Goal: Find specific page/section: Find specific page/section

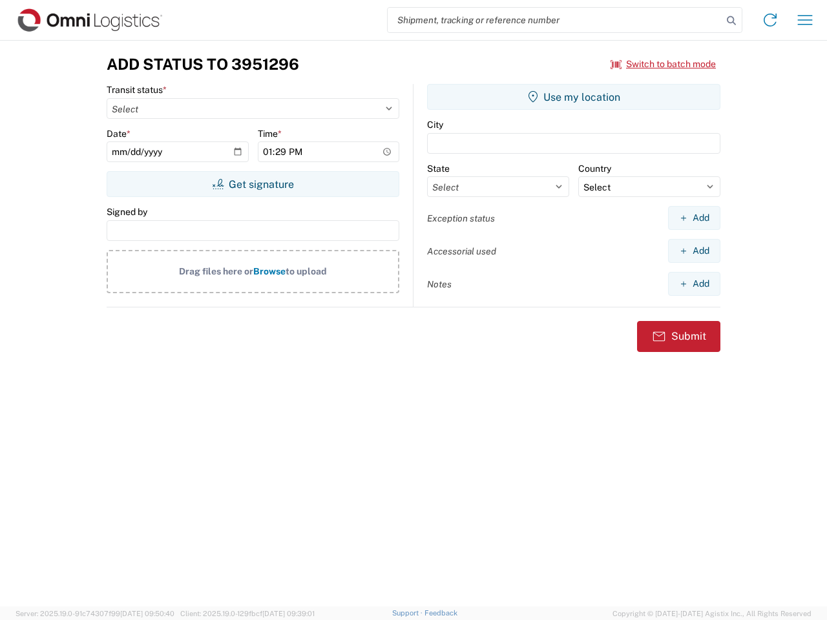
click at [555, 20] on input "search" at bounding box center [554, 20] width 335 height 25
click at [731, 21] on icon at bounding box center [731, 21] width 18 height 18
click at [770, 20] on icon at bounding box center [769, 20] width 21 height 21
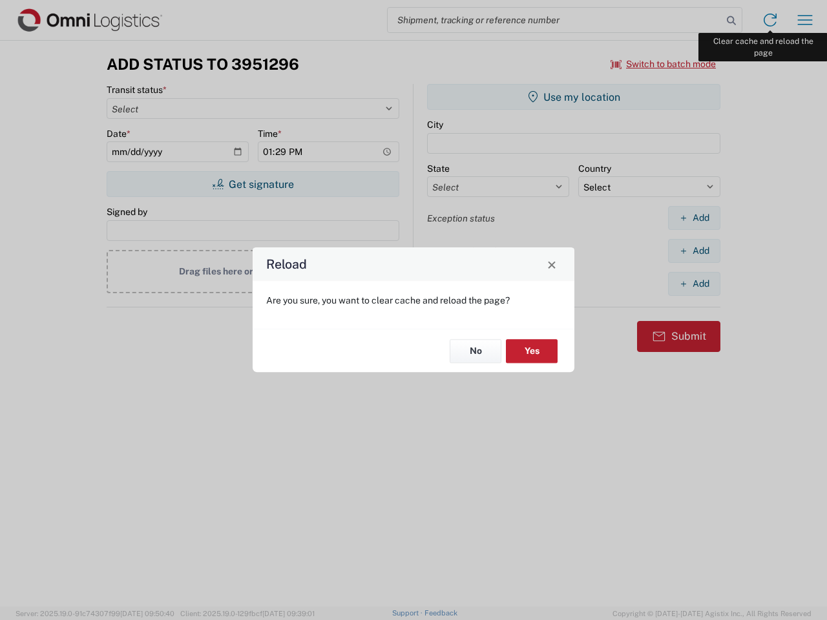
click at [805, 20] on div "Reload Are you sure, you want to clear cache and reload the page? No Yes" at bounding box center [413, 310] width 827 height 620
click at [663, 64] on div "Reload Are you sure, you want to clear cache and reload the page? No Yes" at bounding box center [413, 310] width 827 height 620
click at [253, 184] on div "Reload Are you sure, you want to clear cache and reload the page? No Yes" at bounding box center [413, 310] width 827 height 620
click at [573, 97] on div "Reload Are you sure, you want to clear cache and reload the page? No Yes" at bounding box center [413, 310] width 827 height 620
click at [694, 218] on div "Reload Are you sure, you want to clear cache and reload the page? No Yes" at bounding box center [413, 310] width 827 height 620
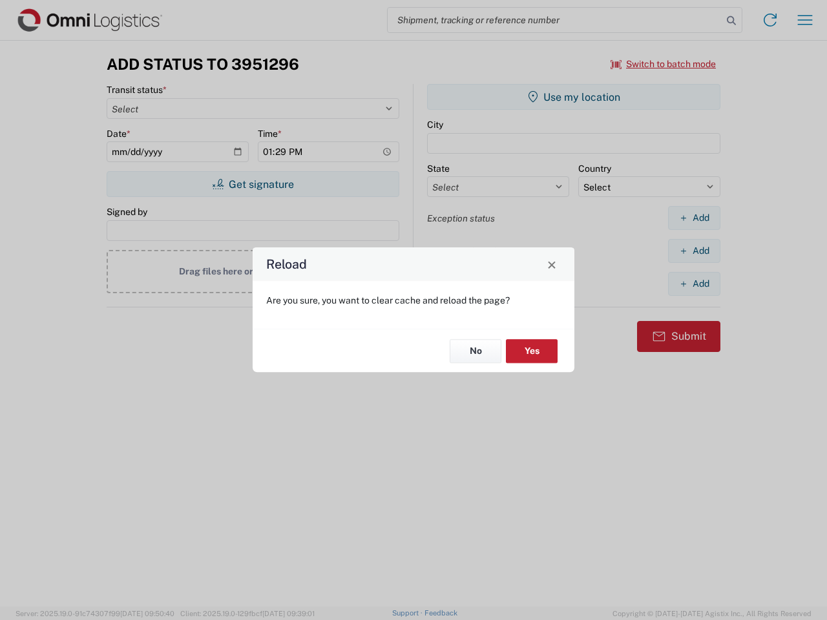
click at [694, 251] on div "Reload Are you sure, you want to clear cache and reload the page? No Yes" at bounding box center [413, 310] width 827 height 620
click at [694, 284] on div "Reload Are you sure, you want to clear cache and reload the page? No Yes" at bounding box center [413, 310] width 827 height 620
